Goal: Transaction & Acquisition: Purchase product/service

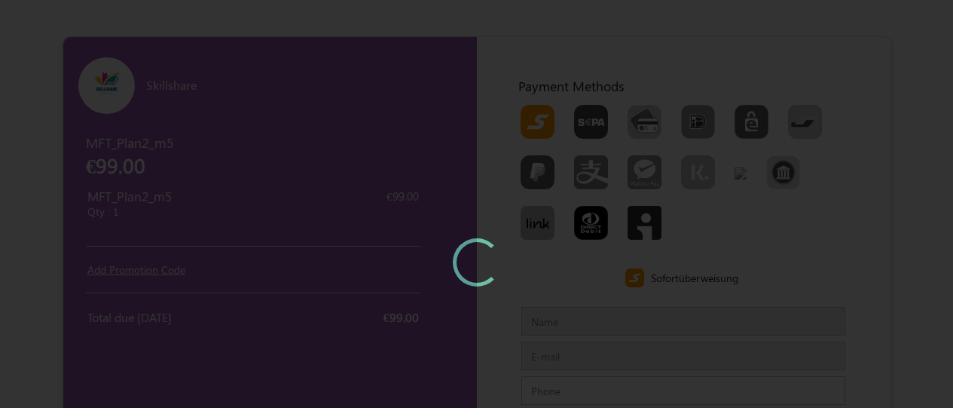
type input "MFTCustomernew"
type input "[EMAIL_ADDRESS][DOMAIN_NAME]"
type input "999999999"
type input "[PERSON_NAME][GEOGRAPHIC_DATA]"
type input "600100"
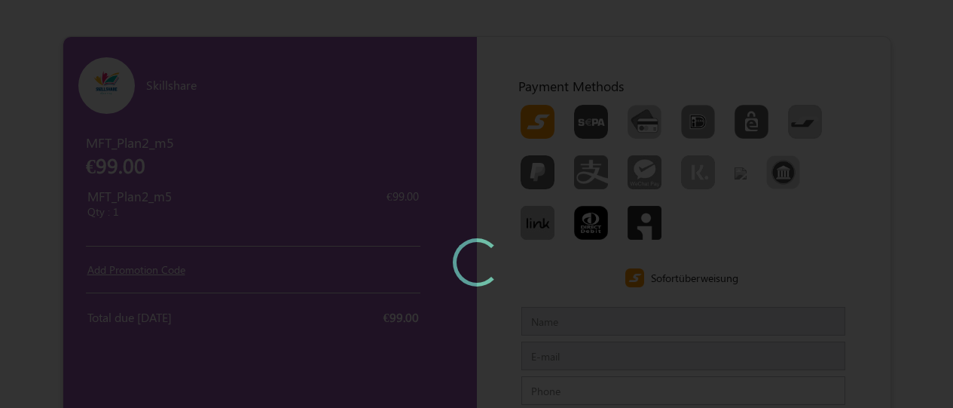
type input "[GEOGRAPHIC_DATA]"
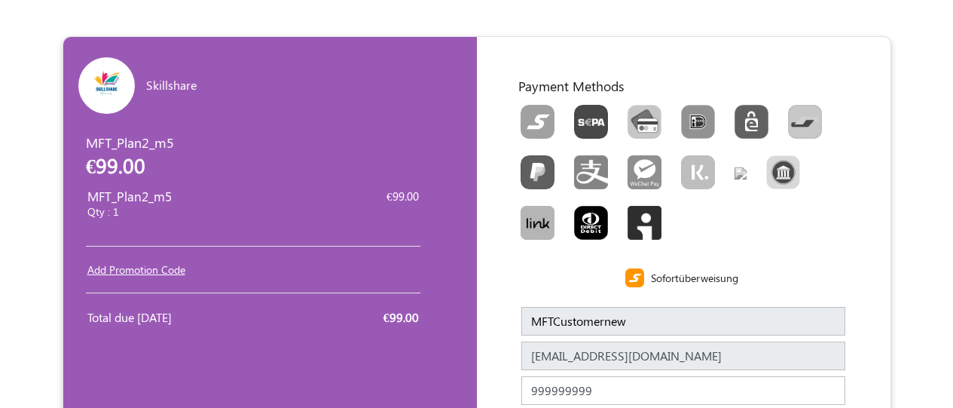
scroll to position [252, 0]
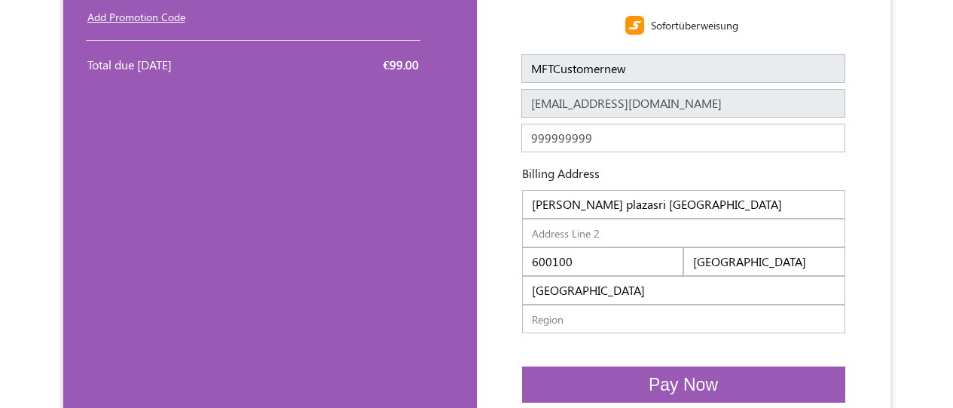
type input "[PERSON_NAME] plazasri [GEOGRAPHIC_DATA]"
type input "600100600100"
type input "chennaichennai"
type input "IndiaIndia"
click at [683, 384] on span "Pay Now" at bounding box center [683, 384] width 69 height 20
